Goal: Task Accomplishment & Management: Use online tool/utility

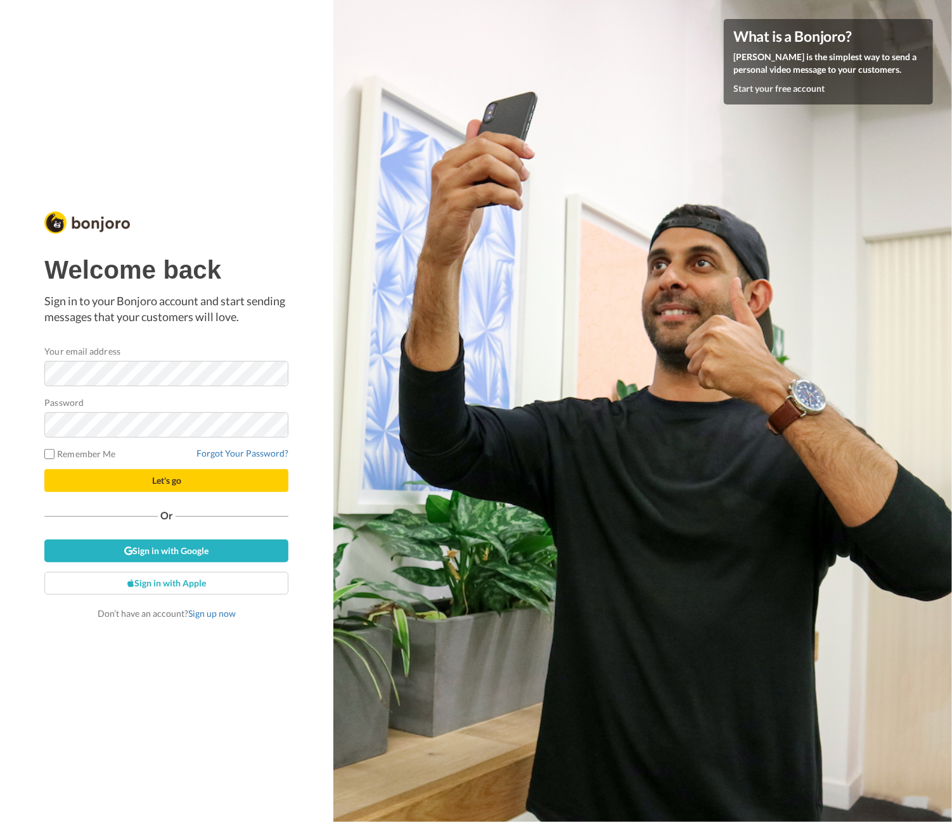
click at [162, 483] on span "Let's go" at bounding box center [166, 480] width 29 height 11
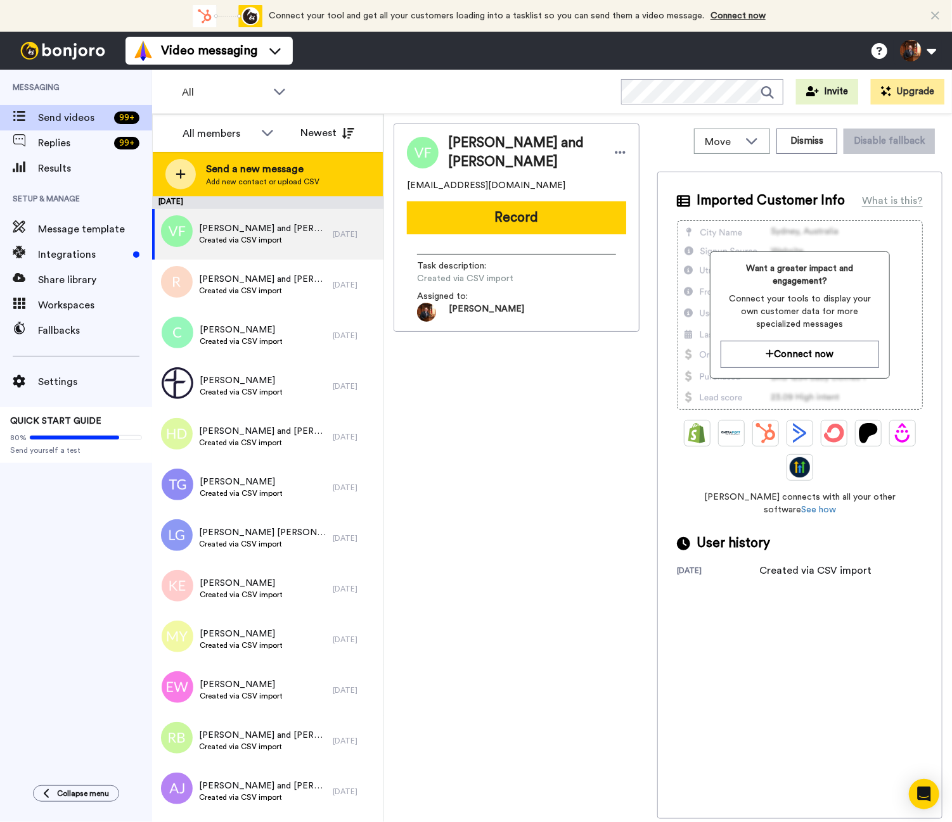
click at [181, 174] on icon at bounding box center [181, 175] width 10 height 10
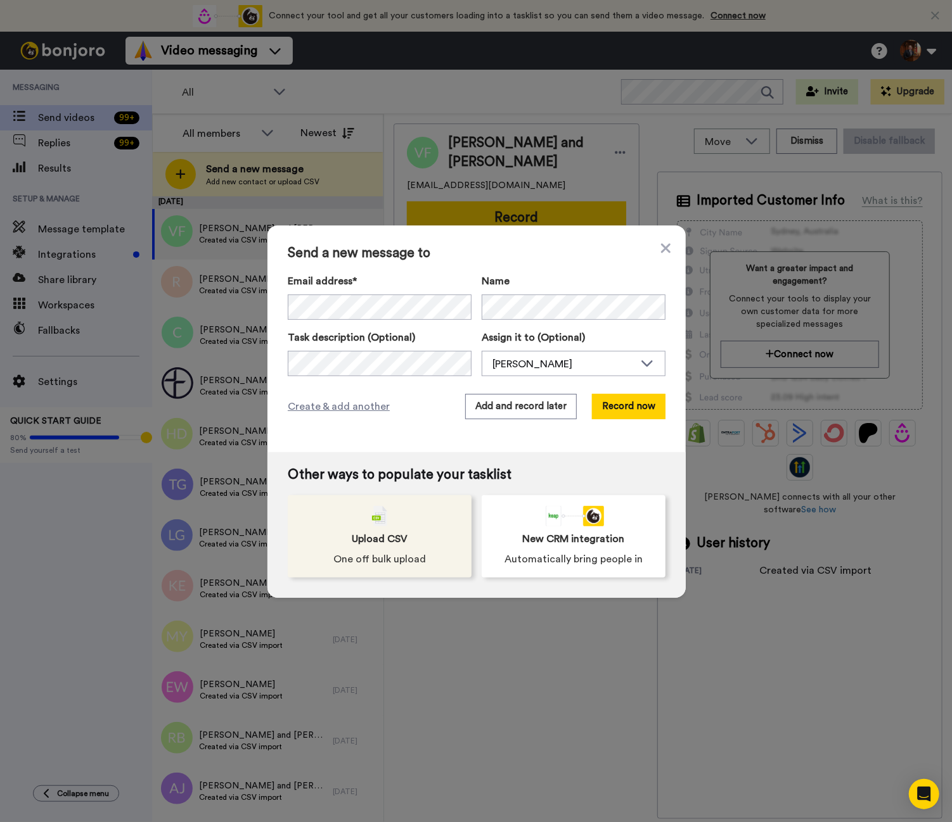
click at [370, 535] on span "Upload CSV" at bounding box center [380, 539] width 56 height 15
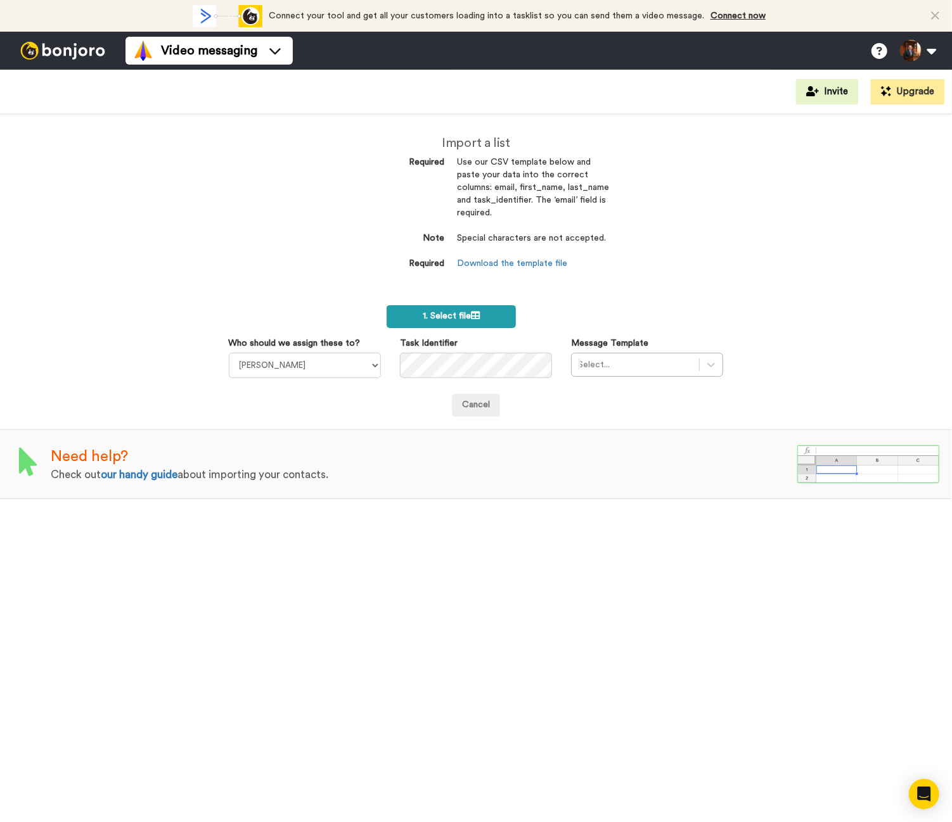
click at [464, 314] on span "1. Select file" at bounding box center [451, 316] width 57 height 9
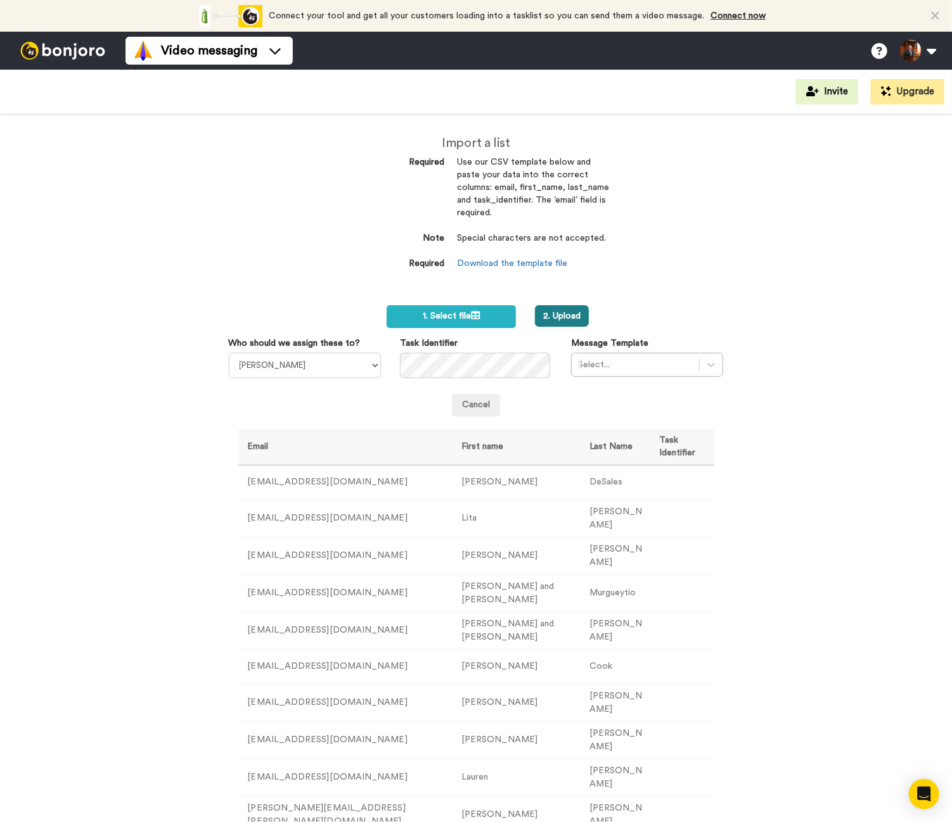
click at [546, 314] on button "2. Upload" at bounding box center [562, 316] width 54 height 22
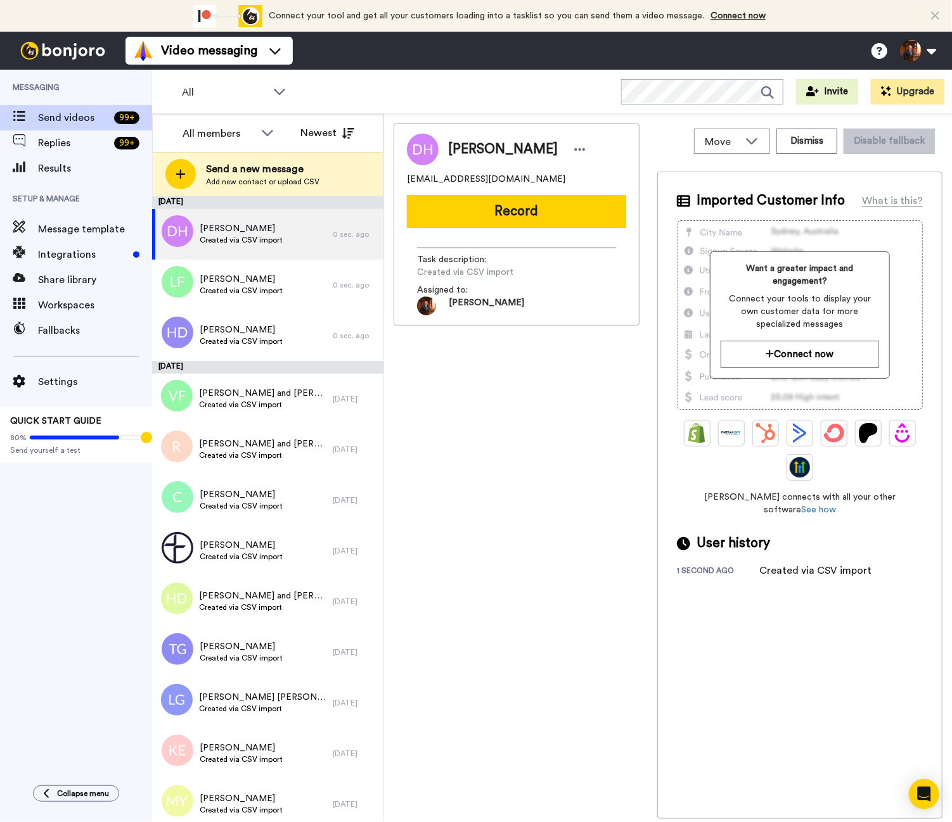
click at [936, 11] on icon at bounding box center [935, 16] width 8 height 13
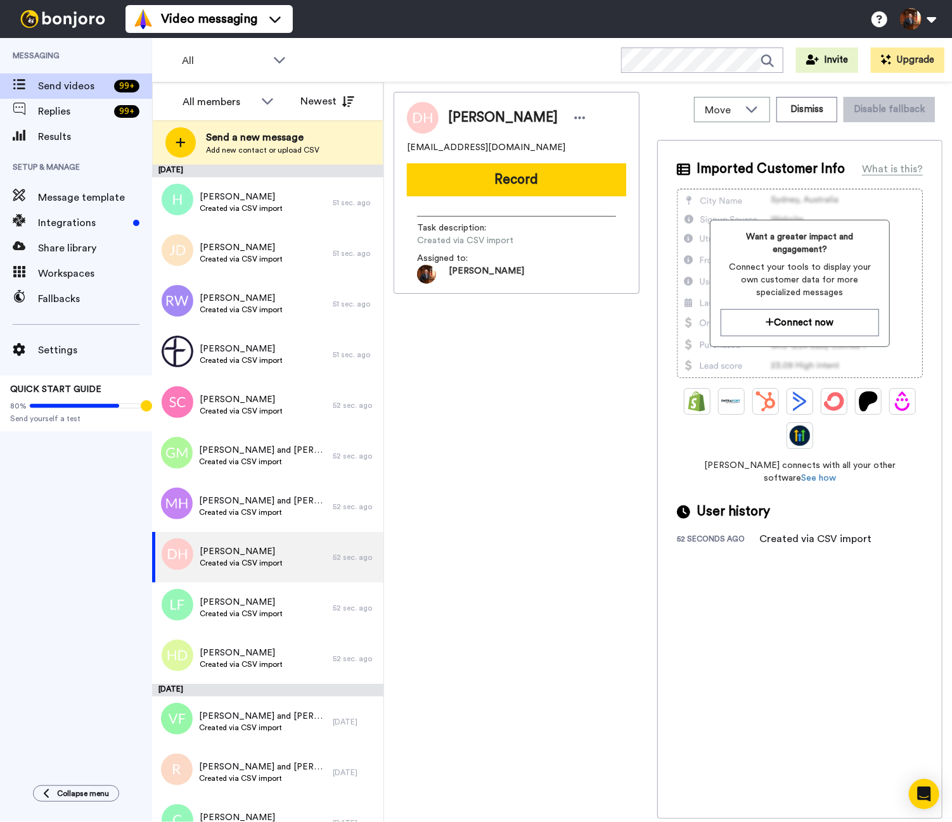
click at [517, 424] on div "[PERSON_NAME] [EMAIL_ADDRESS][DOMAIN_NAME] Record Task description : Created vi…" at bounding box center [516, 455] width 246 height 727
click at [537, 61] on div "All WORKSPACES View all All Default Task List + Add a new workspace Invite Upgr…" at bounding box center [552, 60] width 800 height 44
click at [932, 12] on button at bounding box center [917, 19] width 48 height 28
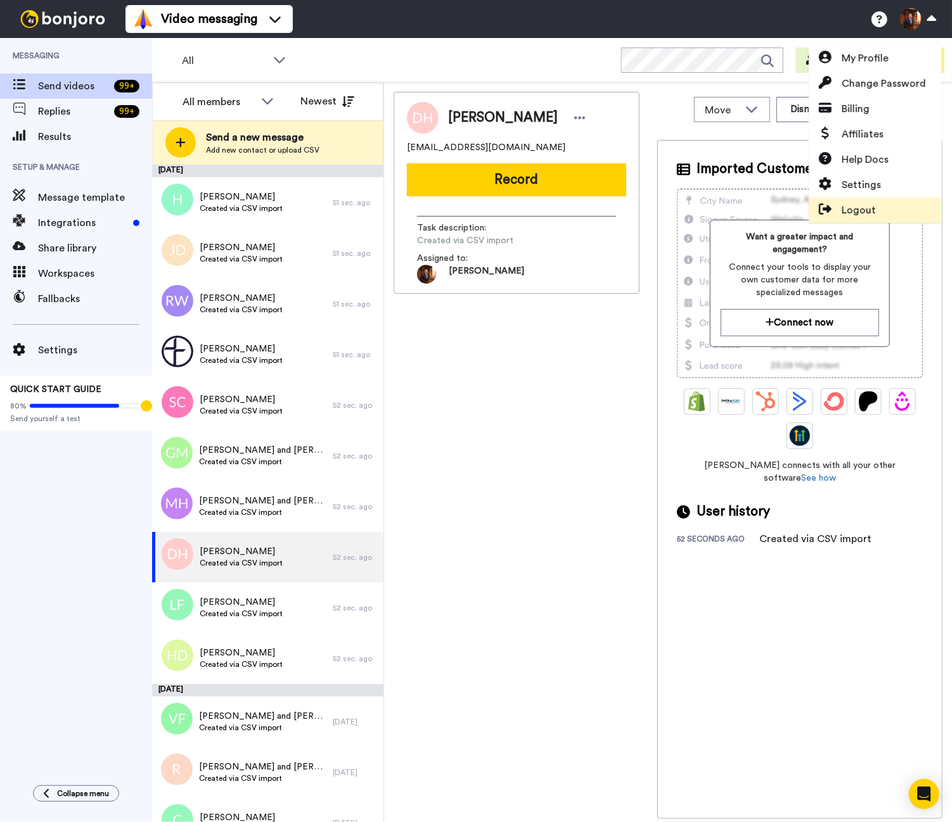
click at [859, 209] on span "Logout" at bounding box center [858, 210] width 34 height 15
